Goal: Information Seeking & Learning: Learn about a topic

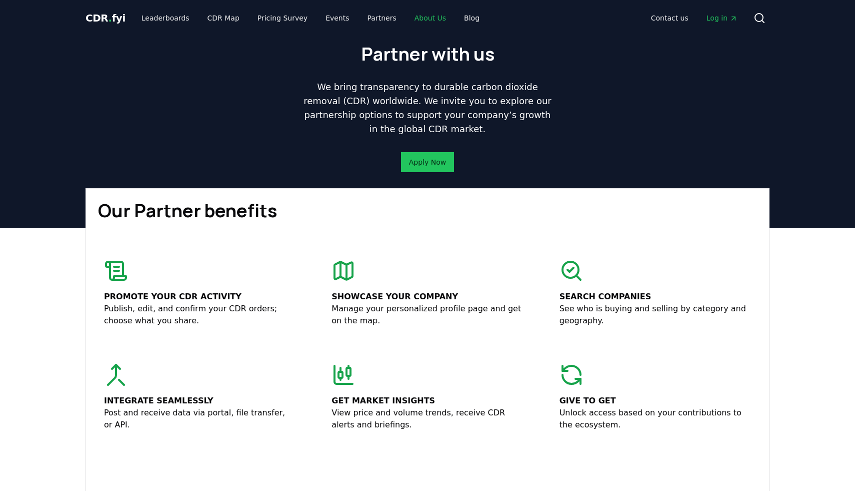
click at [407, 24] on link "About Us" at bounding box center [431, 18] width 48 height 18
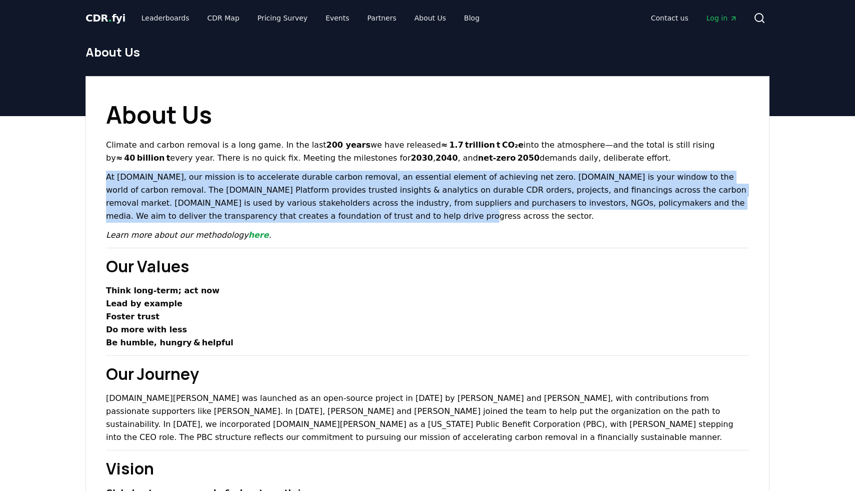
drag, startPoint x: 100, startPoint y: 172, endPoint x: 259, endPoint y: 218, distance: 165.4
copy p "At [DOMAIN_NAME], our mission is to accelerate durable carbon removal, an essen…"
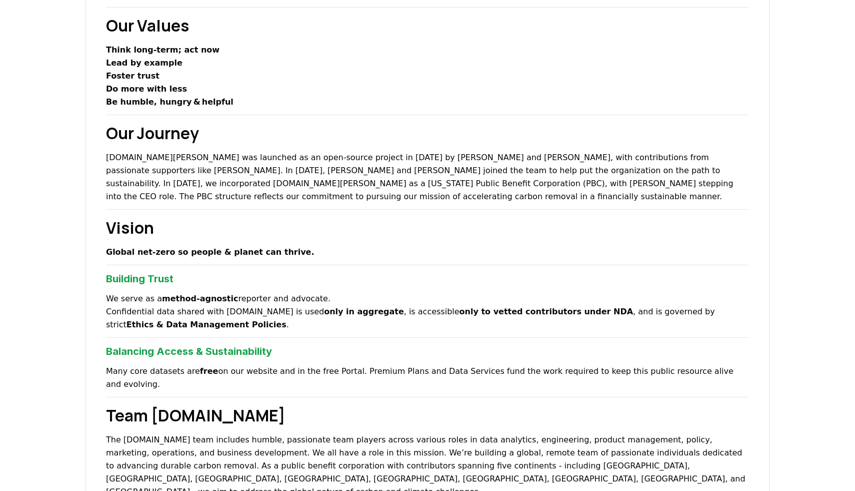
scroll to position [239, 0]
